Goal: Task Accomplishment & Management: Use online tool/utility

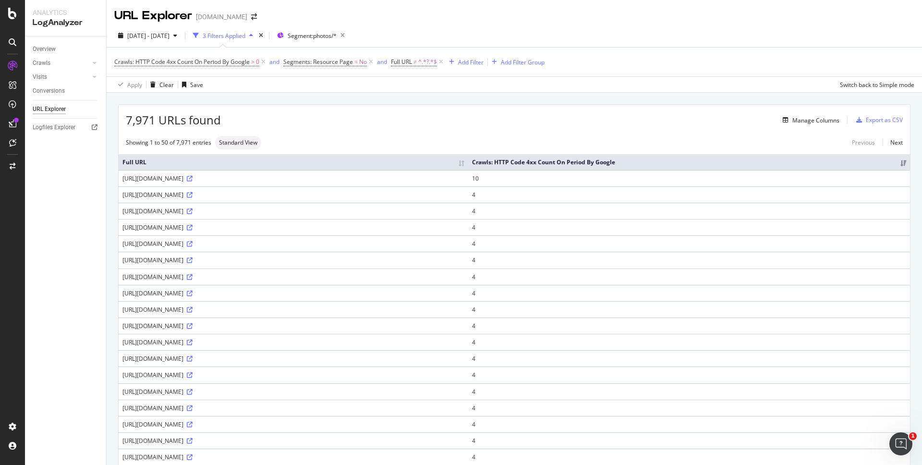
scroll to position [95, 0]
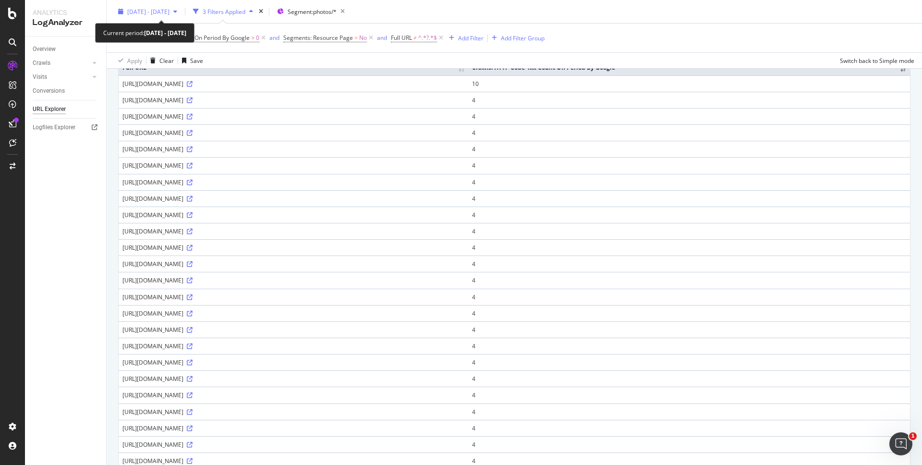
click at [170, 13] on span "[DATE] - [DATE]" at bounding box center [148, 11] width 42 height 8
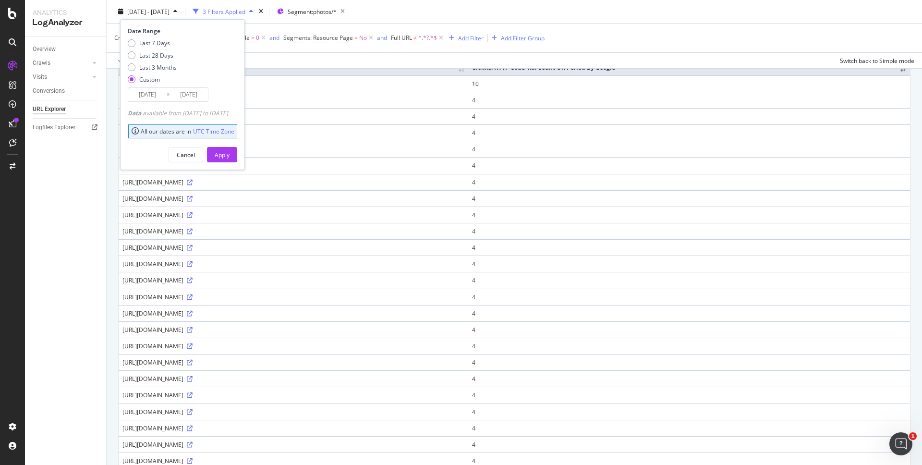
click at [457, 14] on div "[DATE] - [DATE] 3 Filters Applied Segment: photos/* Date Range Last 7 Days Last…" at bounding box center [514, 13] width 815 height 19
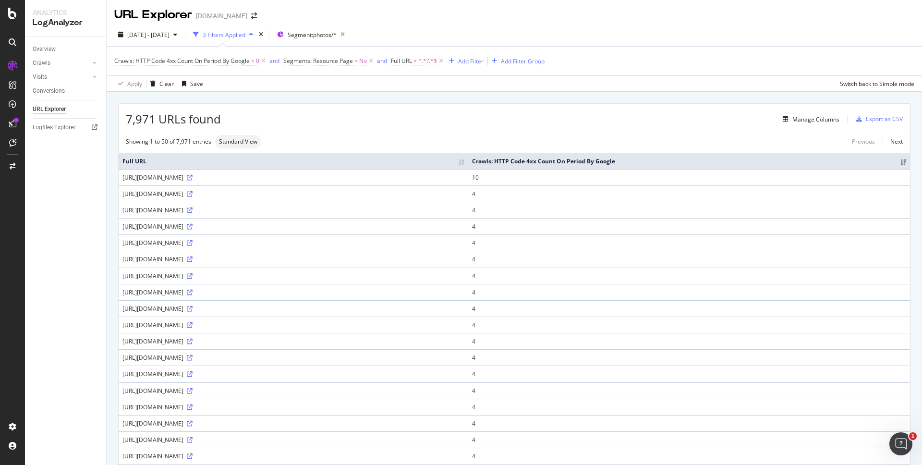
scroll to position [0, 0]
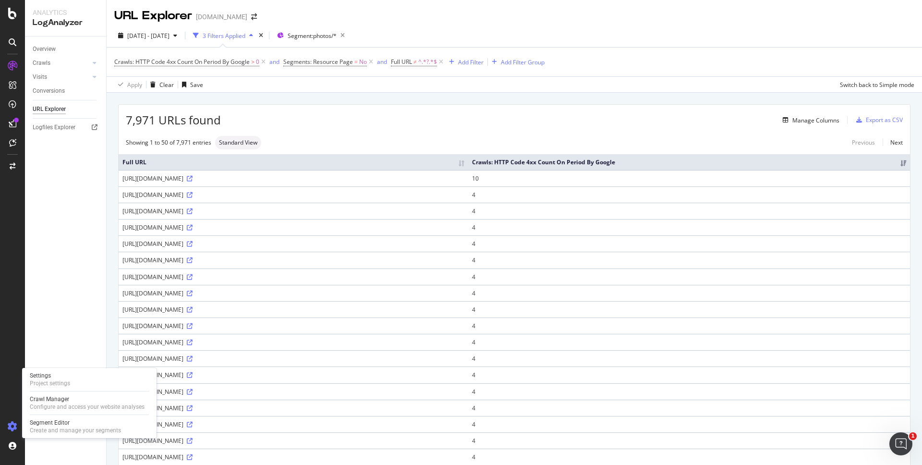
click at [12, 424] on icon at bounding box center [13, 427] width 10 height 10
click at [12, 422] on icon at bounding box center [13, 427] width 10 height 10
click at [73, 401] on div "Crawl Manager" at bounding box center [87, 399] width 115 height 8
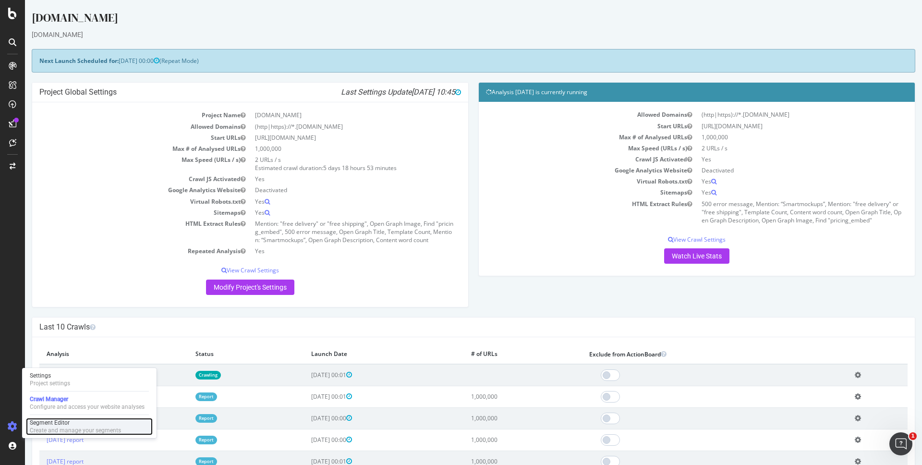
click at [96, 424] on div "Segment Editor" at bounding box center [75, 423] width 91 height 8
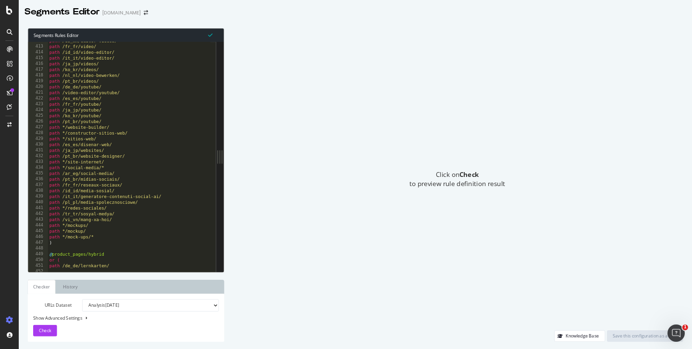
scroll to position [3163, 0]
